Goal: Information Seeking & Learning: Find contact information

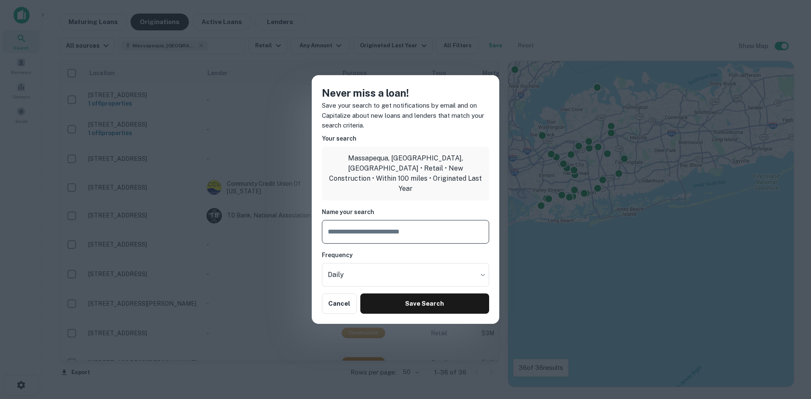
click at [375, 227] on input "text" at bounding box center [405, 232] width 167 height 24
click at [343, 299] on button "Cancel" at bounding box center [339, 304] width 35 height 20
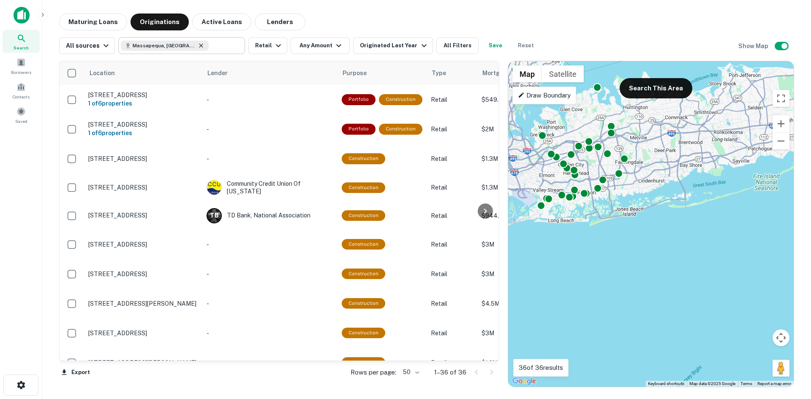
click at [199, 46] on icon at bounding box center [201, 46] width 4 height 4
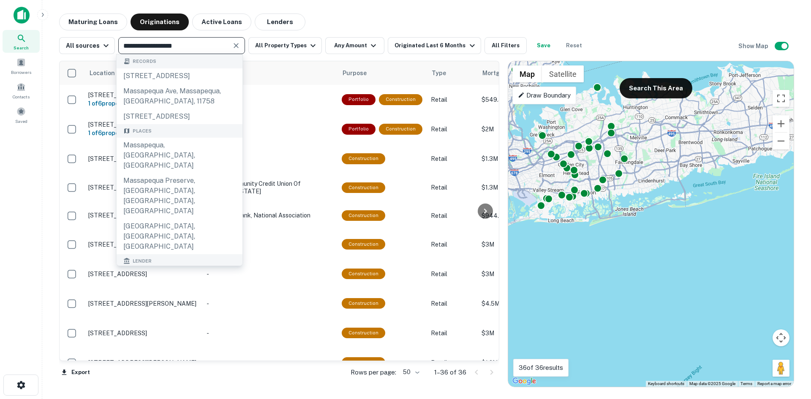
drag, startPoint x: 203, startPoint y: 45, endPoint x: 121, endPoint y: 38, distance: 82.7
click at [121, 38] on div "**********" at bounding box center [181, 45] width 127 height 17
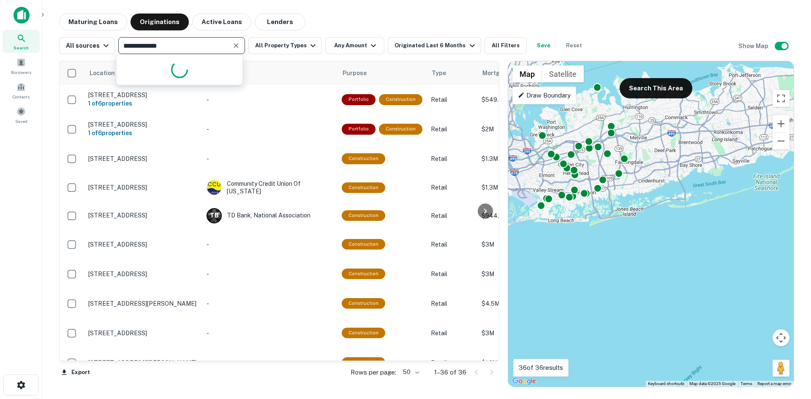
type input "**********"
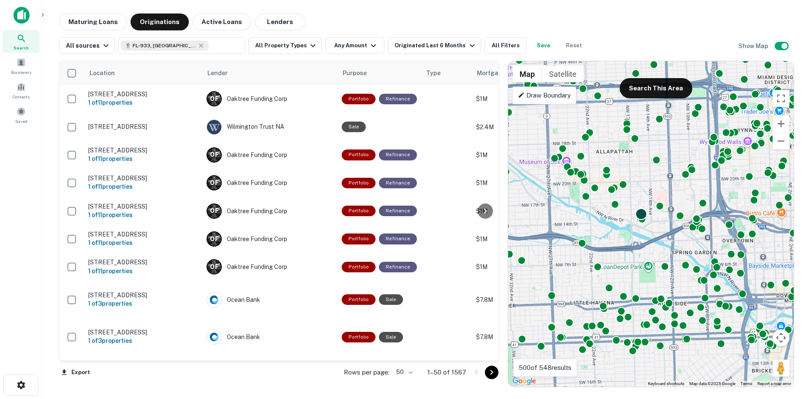
drag, startPoint x: 635, startPoint y: 254, endPoint x: 637, endPoint y: 190, distance: 63.8
click at [641, 187] on div "To activate drag with keyboard, press Alt + Enter. Once in keyboard drag state,…" at bounding box center [651, 224] width 286 height 326
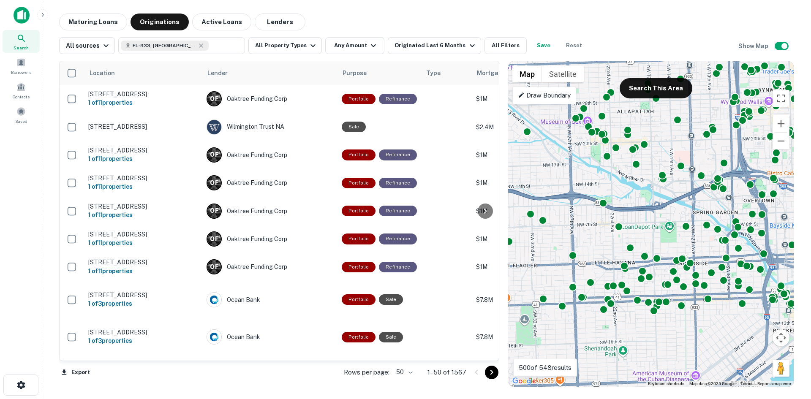
drag, startPoint x: 625, startPoint y: 203, endPoint x: 646, endPoint y: 189, distance: 25.3
click at [646, 189] on div "To activate drag with keyboard, press Alt + Enter. Once in keyboard drag state,…" at bounding box center [651, 224] width 286 height 326
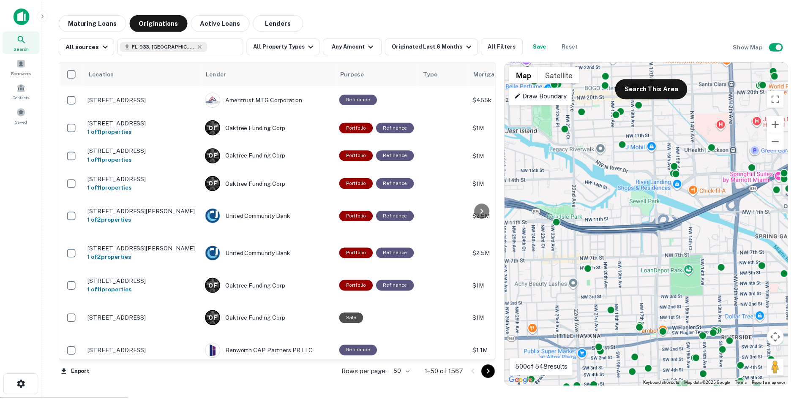
scroll to position [507, 0]
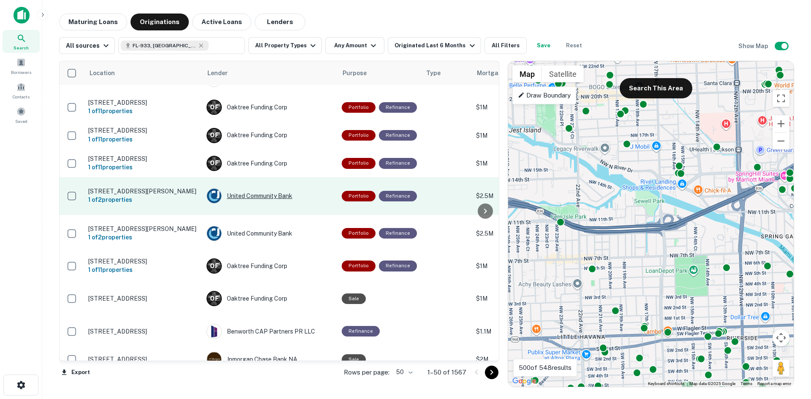
click at [267, 194] on div "United Community Bank" at bounding box center [270, 195] width 127 height 15
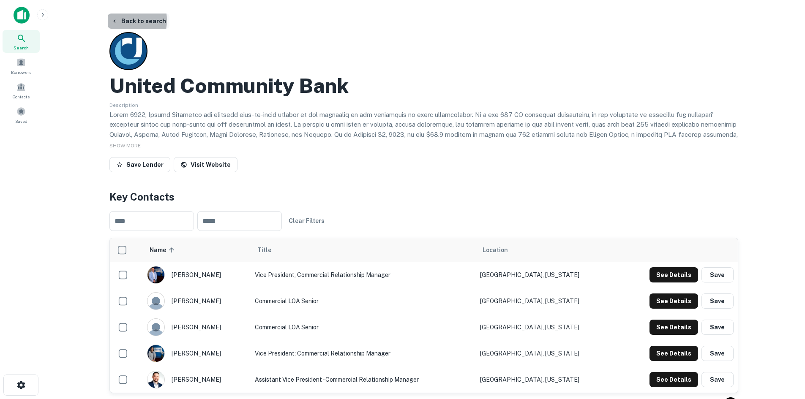
click at [118, 20] on button "Back to search" at bounding box center [139, 21] width 62 height 15
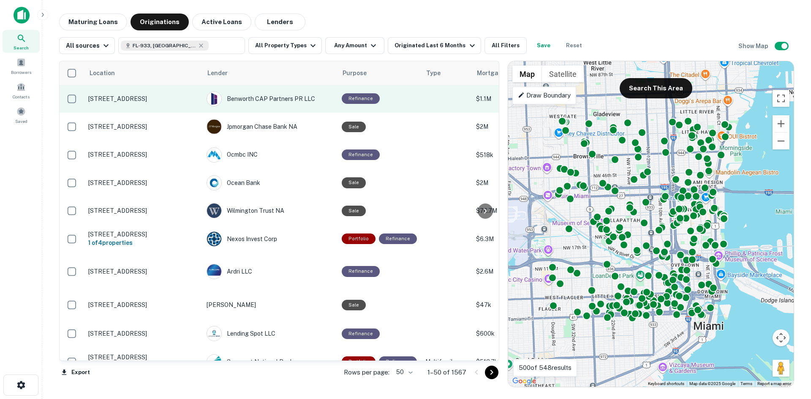
scroll to position [760, 0]
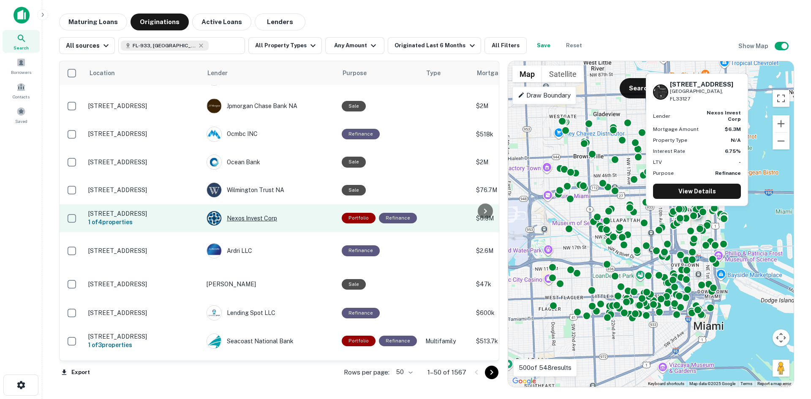
click at [238, 211] on div "Nexos Invest Corp" at bounding box center [270, 218] width 127 height 15
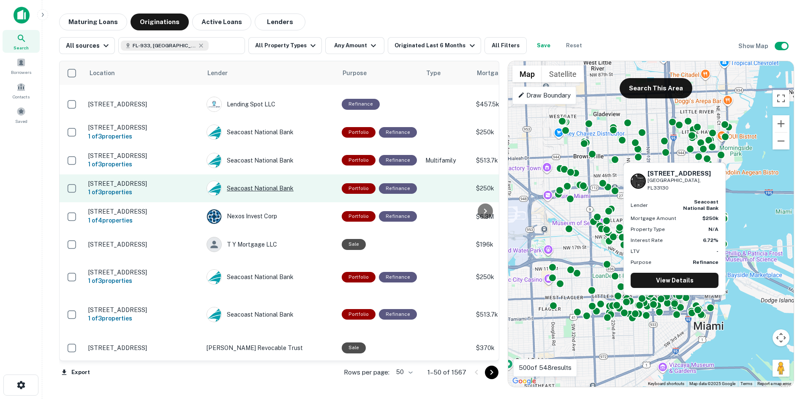
scroll to position [1206, 0]
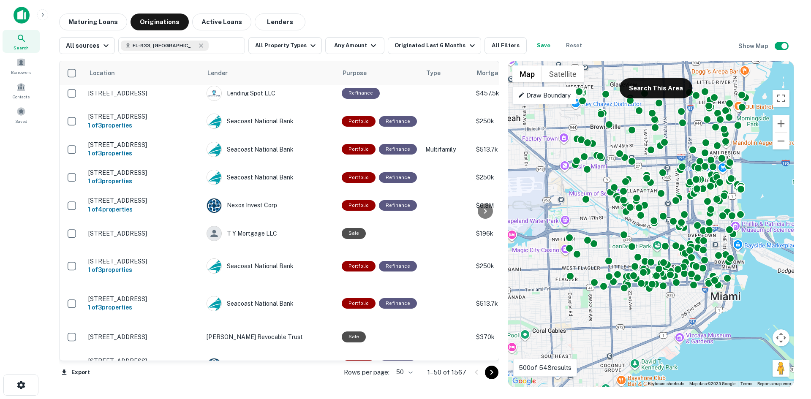
drag, startPoint x: 570, startPoint y: 217, endPoint x: 591, endPoint y: 176, distance: 46.3
click at [591, 176] on div "To activate drag with keyboard, press Alt + Enter. Once in keyboard drag state,…" at bounding box center [651, 224] width 286 height 326
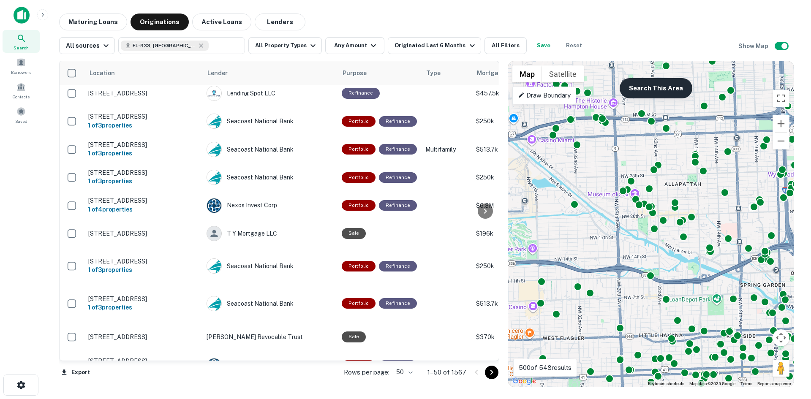
click at [655, 87] on button "Search This Area" at bounding box center [656, 88] width 73 height 20
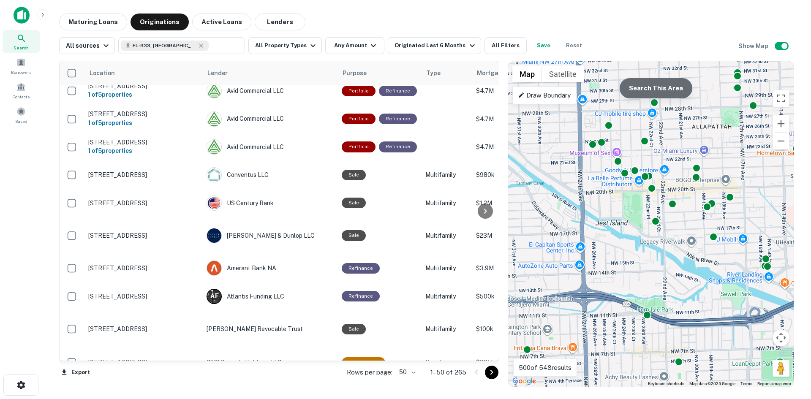
click at [650, 82] on button "Search This Area" at bounding box center [656, 88] width 73 height 20
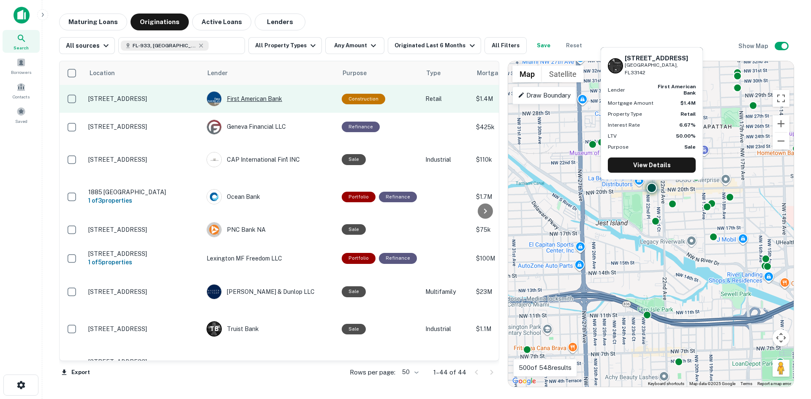
click at [242, 97] on div "First American Bank" at bounding box center [270, 98] width 127 height 15
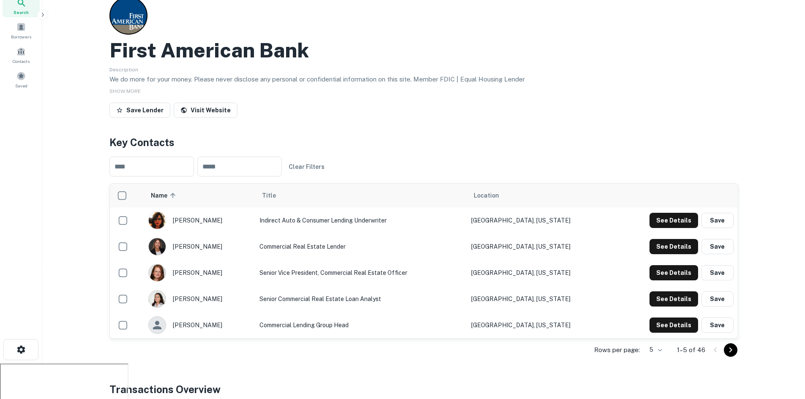
scroll to position [84, 0]
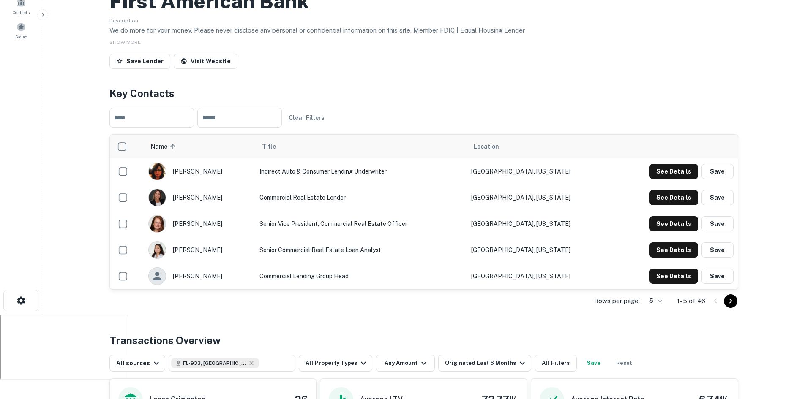
click at [733, 299] on icon "Go to next page" at bounding box center [730, 301] width 10 height 10
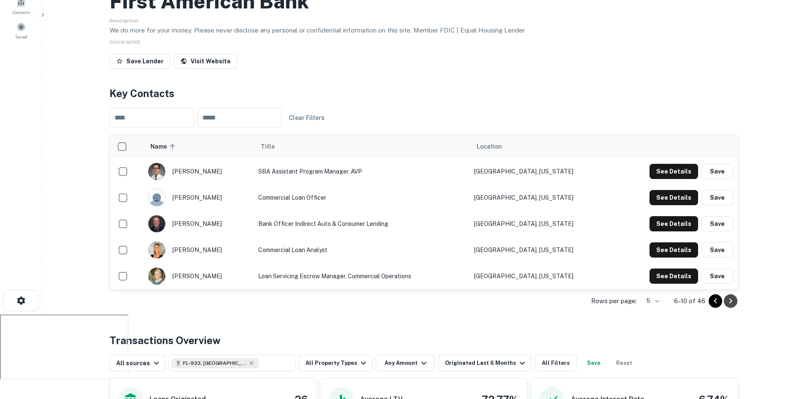
click at [733, 299] on icon "Go to next page" at bounding box center [730, 301] width 10 height 10
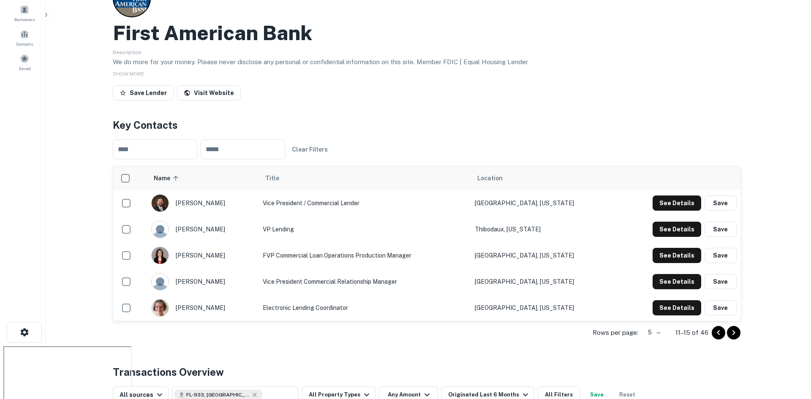
scroll to position [0, 0]
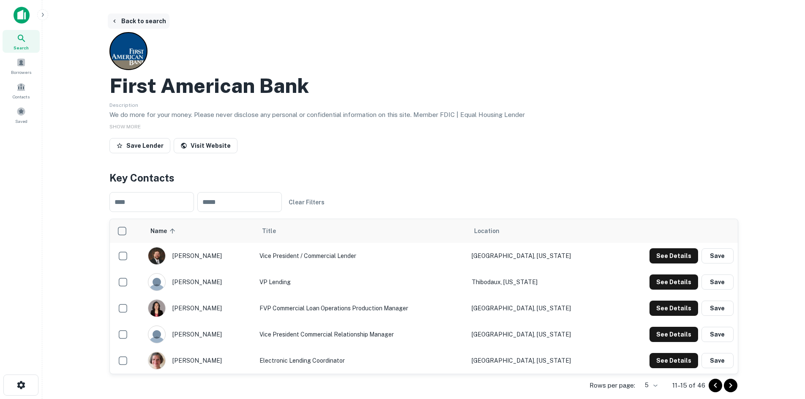
click at [121, 17] on button "Back to search" at bounding box center [139, 21] width 62 height 15
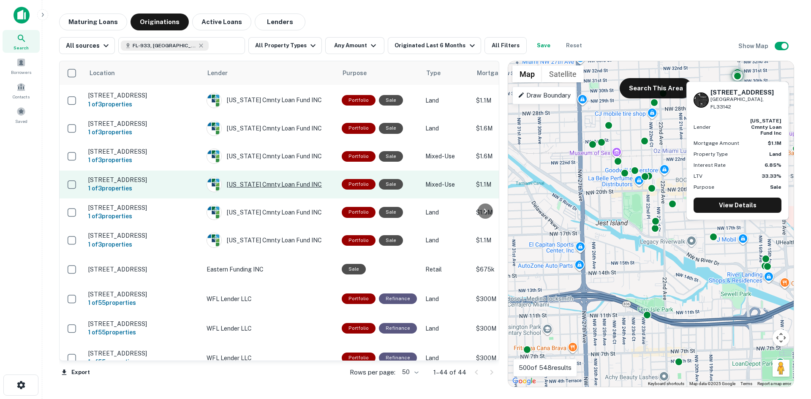
scroll to position [338, 0]
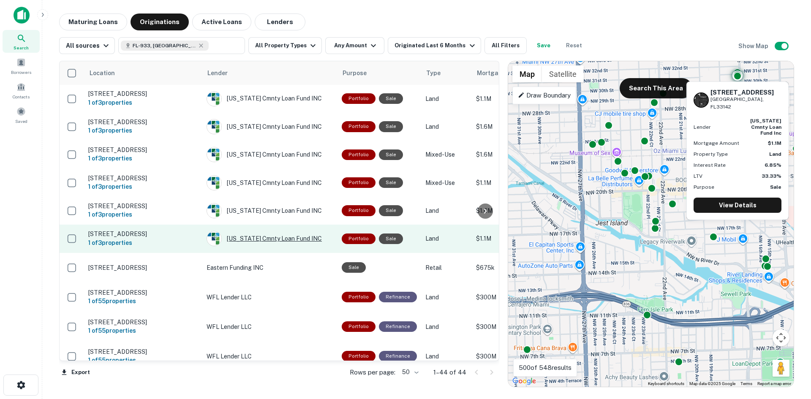
click at [269, 231] on div "[US_STATE] Cmnty Loan Fund INC" at bounding box center [270, 238] width 127 height 15
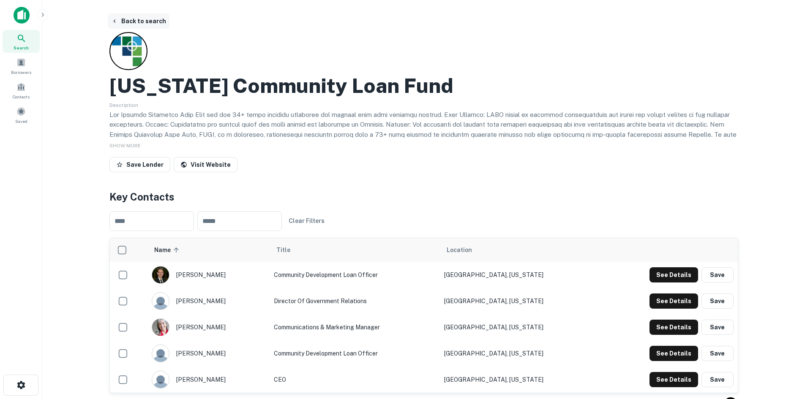
click at [123, 21] on button "Back to search" at bounding box center [139, 21] width 62 height 15
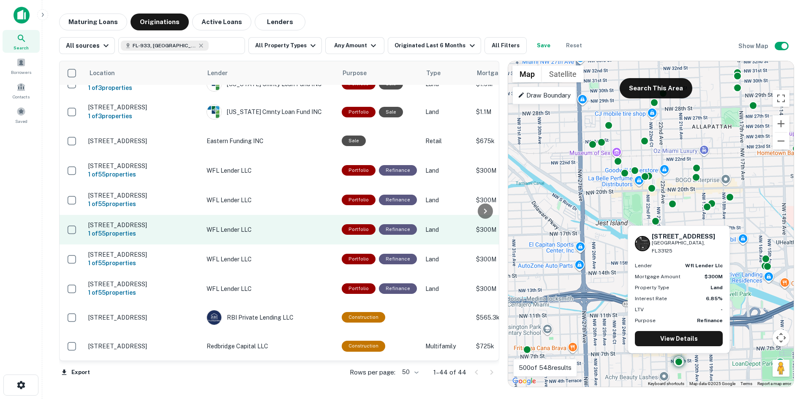
scroll to position [507, 0]
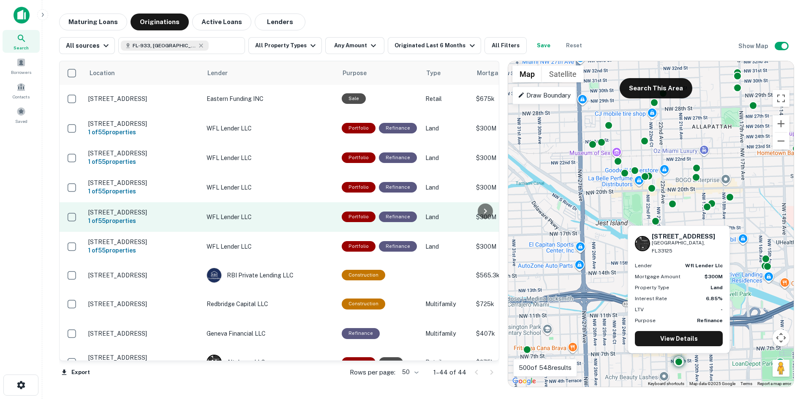
click at [239, 212] on p "WFL Lender LLC" at bounding box center [270, 216] width 127 height 9
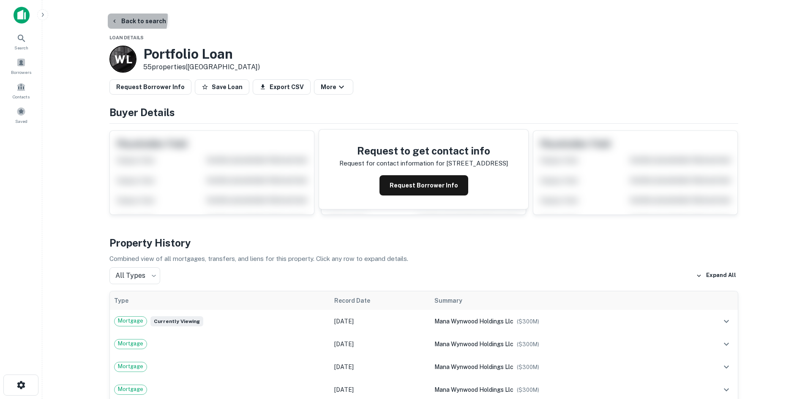
click at [115, 17] on button "Back to search" at bounding box center [139, 21] width 62 height 15
